Goal: Task Accomplishment & Management: Manage account settings

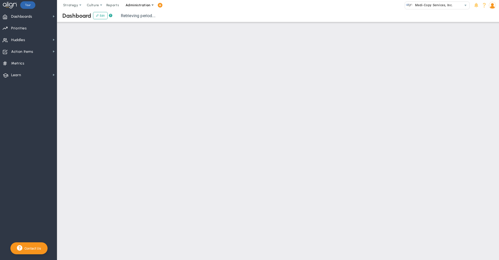
click at [137, 6] on span "Administration" at bounding box center [137, 5] width 25 height 4
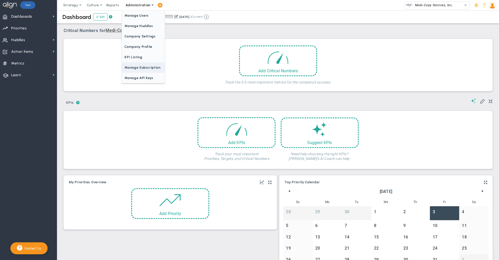
click at [142, 66] on span "Manage Subscription" at bounding box center [143, 67] width 43 height 10
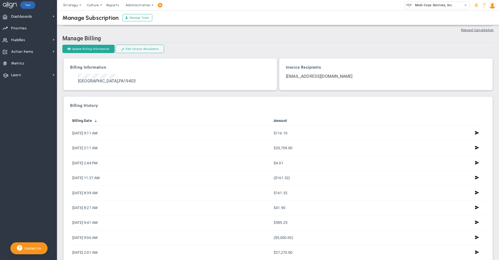
scroll to position [111, 0]
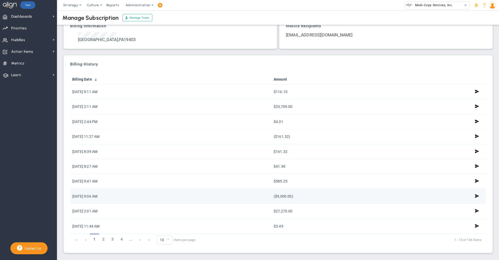
click at [309, 193] on td "($9,000.00)" at bounding box center [371, 196] width 201 height 15
click at [475, 194] on span at bounding box center [477, 196] width 4 height 6
click at [475, 193] on span at bounding box center [477, 196] width 4 height 6
click at [302, 191] on td "($9,000.00)" at bounding box center [371, 196] width 201 height 15
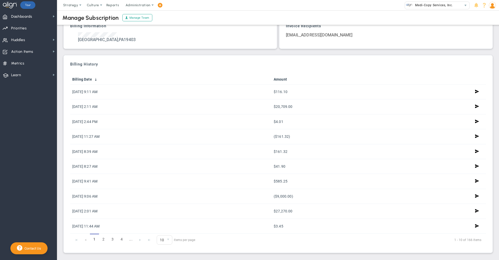
click at [493, 5] on img at bounding box center [492, 5] width 7 height 7
click at [486, 61] on span "Sign Out" at bounding box center [477, 57] width 42 height 10
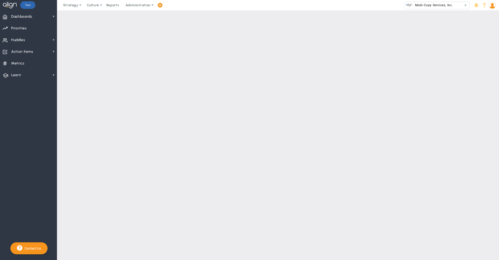
scroll to position [0, 0]
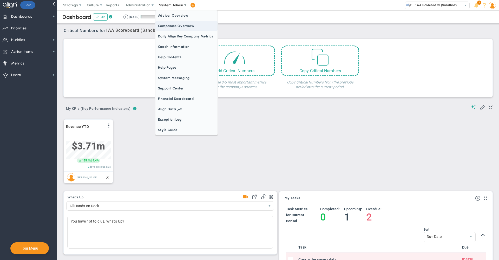
scroll to position [18, 45]
click at [173, 26] on span "Companies Overview" at bounding box center [186, 26] width 62 height 10
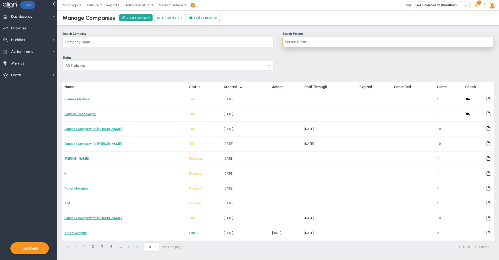
click at [302, 44] on input "Search Person" at bounding box center [387, 42] width 211 height 10
type input "d"
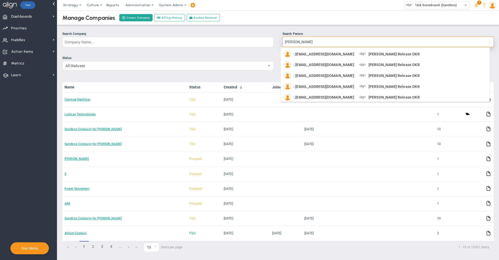
type input "[PERSON_NAME] s"
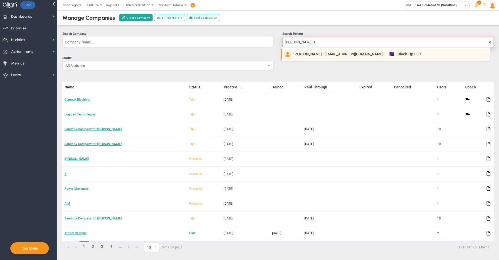
click at [300, 55] on span "[PERSON_NAME] : [EMAIL_ADDRESS][DOMAIN_NAME]" at bounding box center [338, 54] width 90 height 4
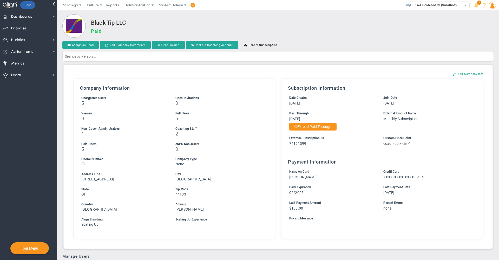
scroll to position [239, 0]
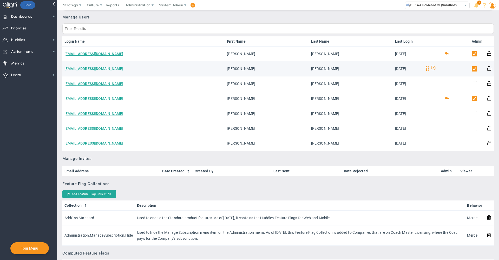
click at [76, 68] on link "[EMAIL_ADDRESS][DOMAIN_NAME]" at bounding box center [93, 69] width 59 height 4
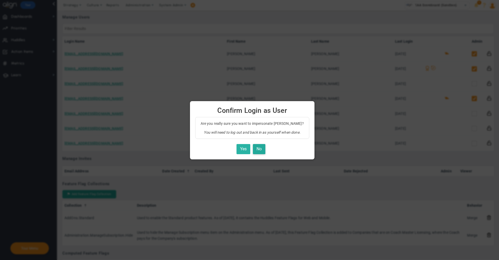
click at [238, 147] on button "Yes" at bounding box center [243, 149] width 14 height 10
